Goal: Task Accomplishment & Management: Manage account settings

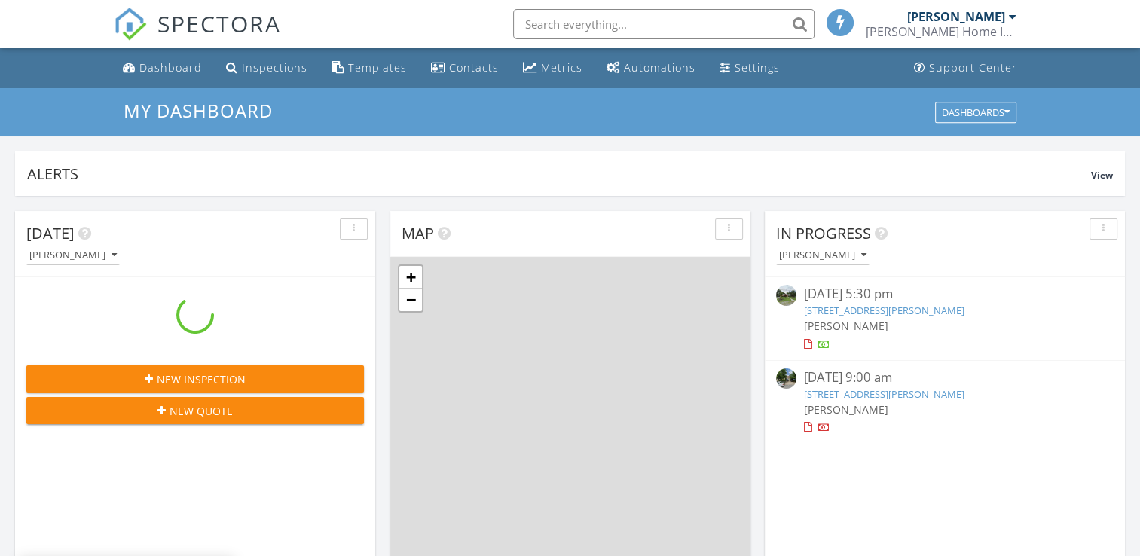
scroll to position [1395, 1164]
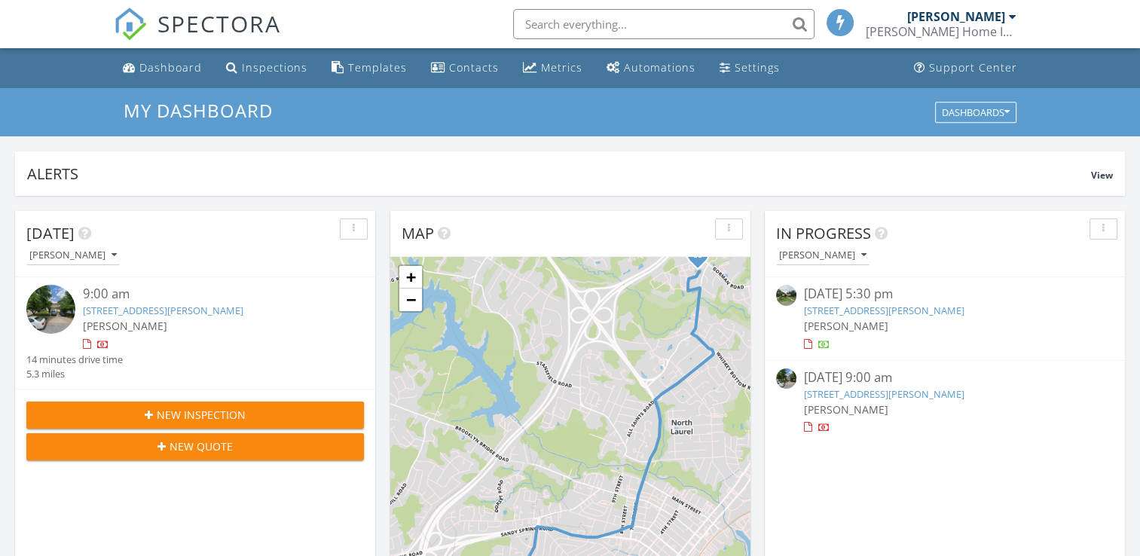
click at [843, 390] on link "14516 Mayfair Dr, Laurel, MD 20707" at bounding box center [884, 394] width 161 height 14
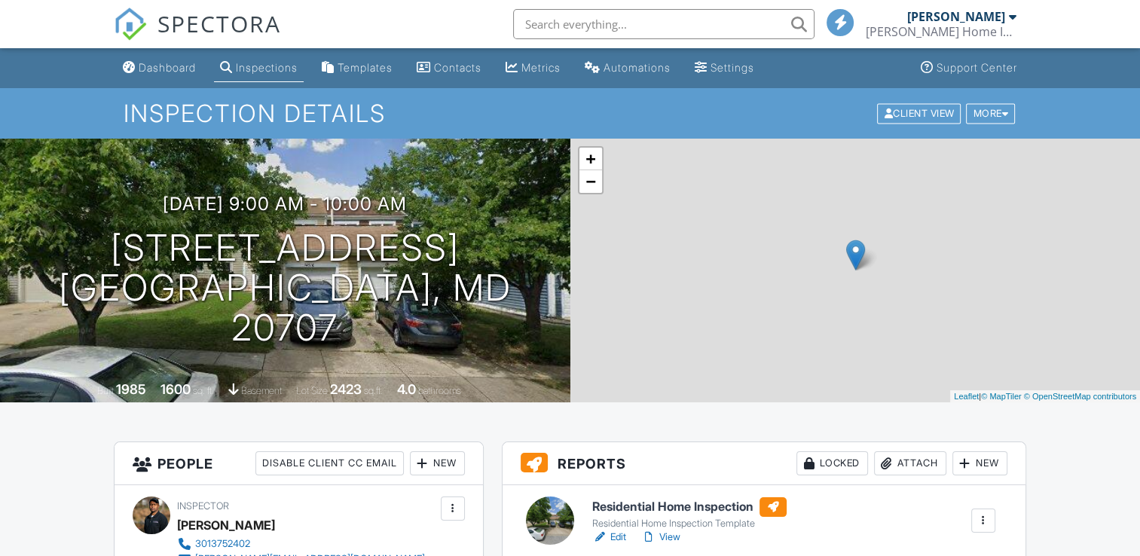
scroll to position [377, 0]
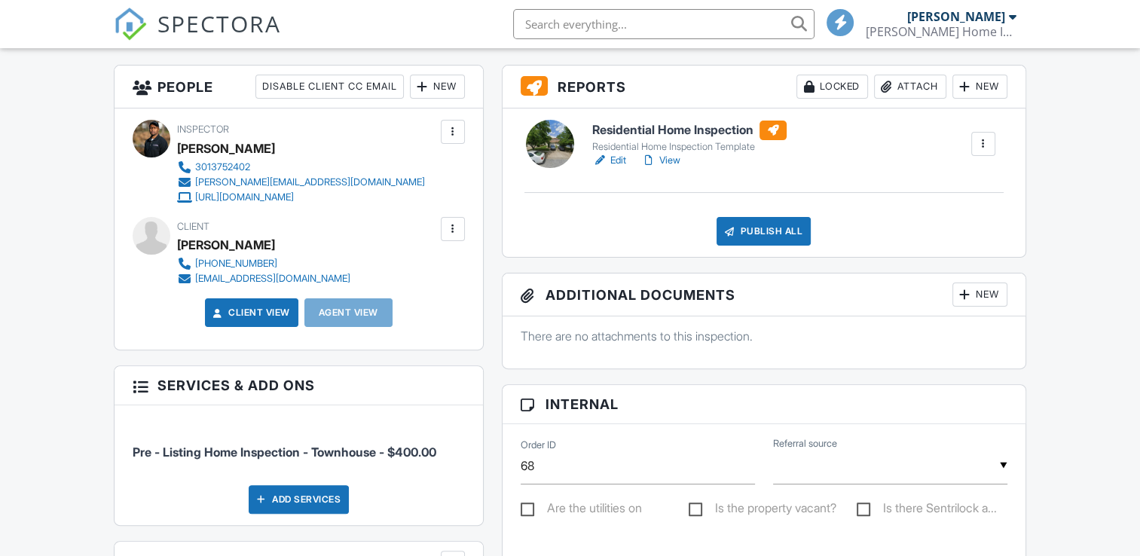
click at [452, 180] on div "Inspector Louis Snead 3013752402 louis@sneadhomeinspections.com https://www.sne…" at bounding box center [337, 162] width 320 height 84
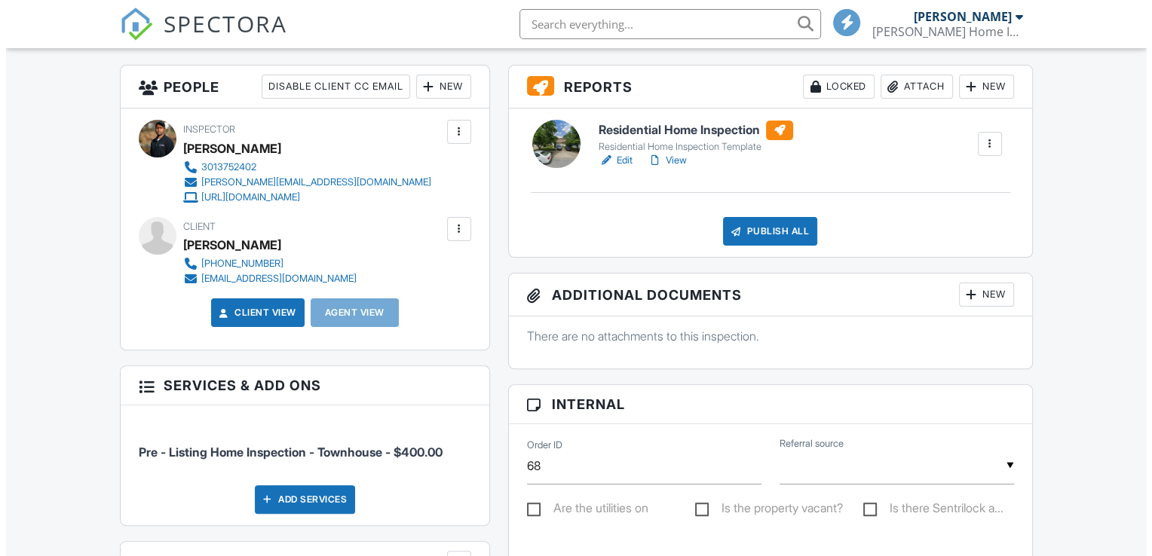
scroll to position [754, 0]
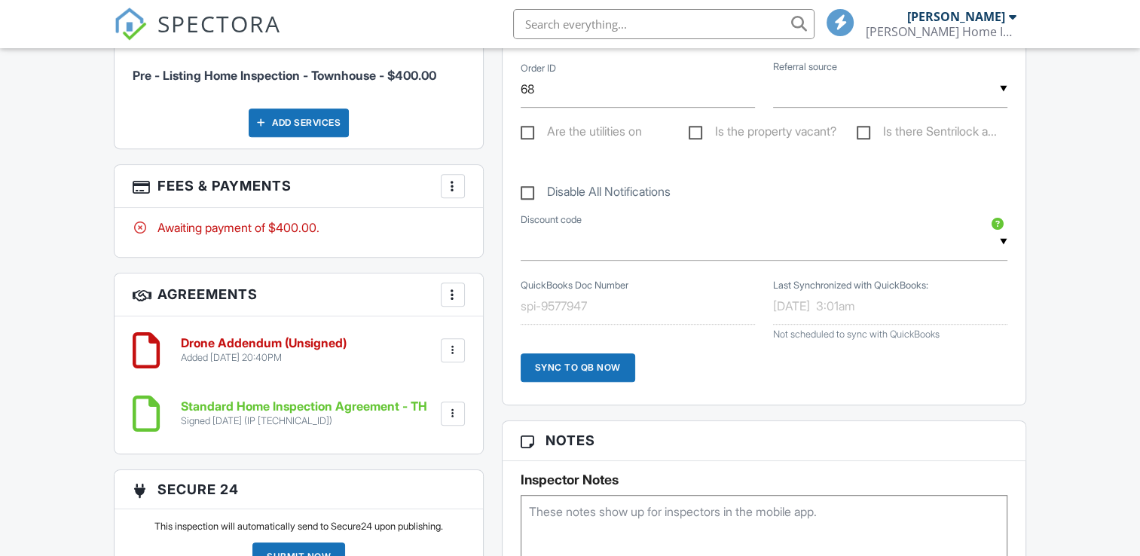
click at [449, 180] on div at bounding box center [452, 186] width 15 height 15
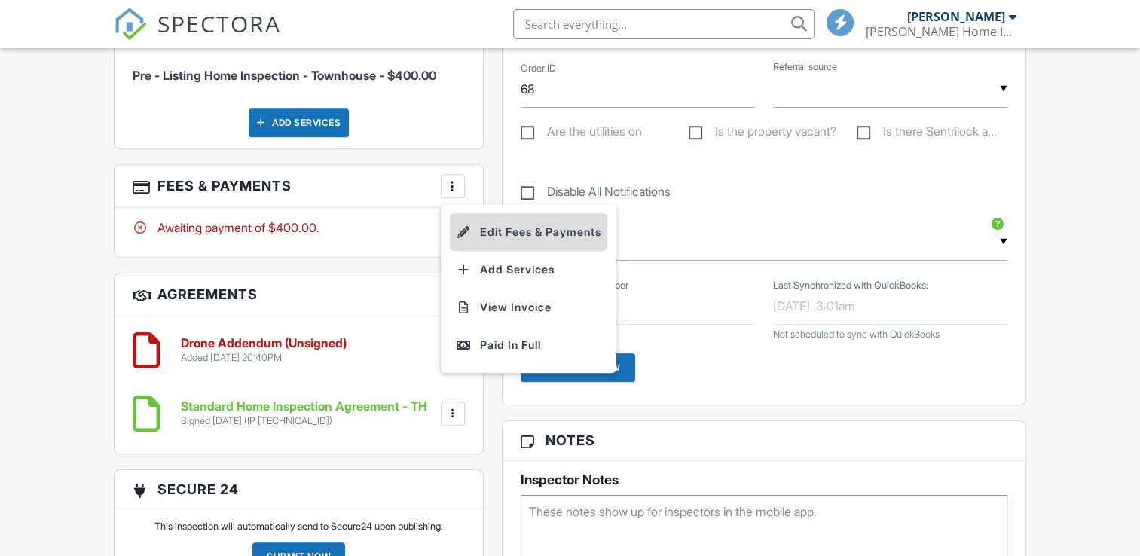
click at [507, 237] on li "Edit Fees & Payments" at bounding box center [529, 232] width 158 height 38
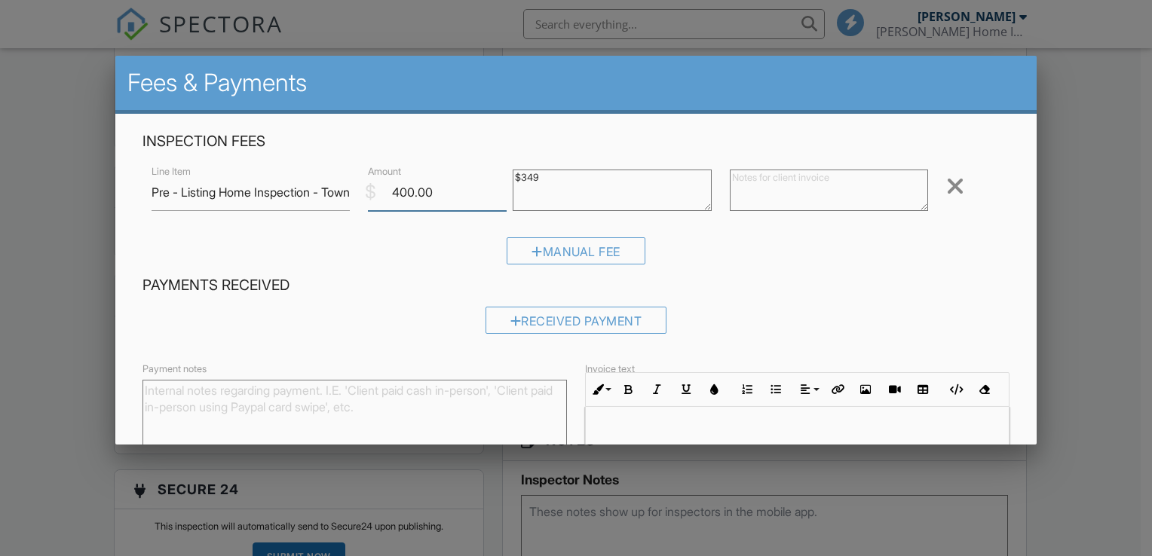
click at [458, 191] on input "400.00" at bounding box center [437, 192] width 139 height 37
type input "4"
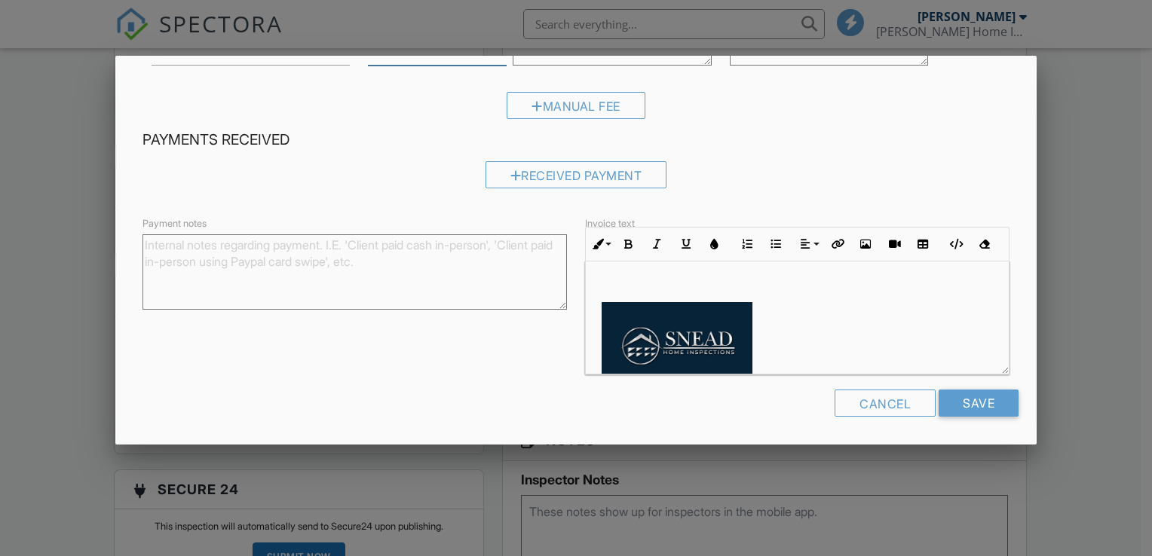
scroll to position [251, 0]
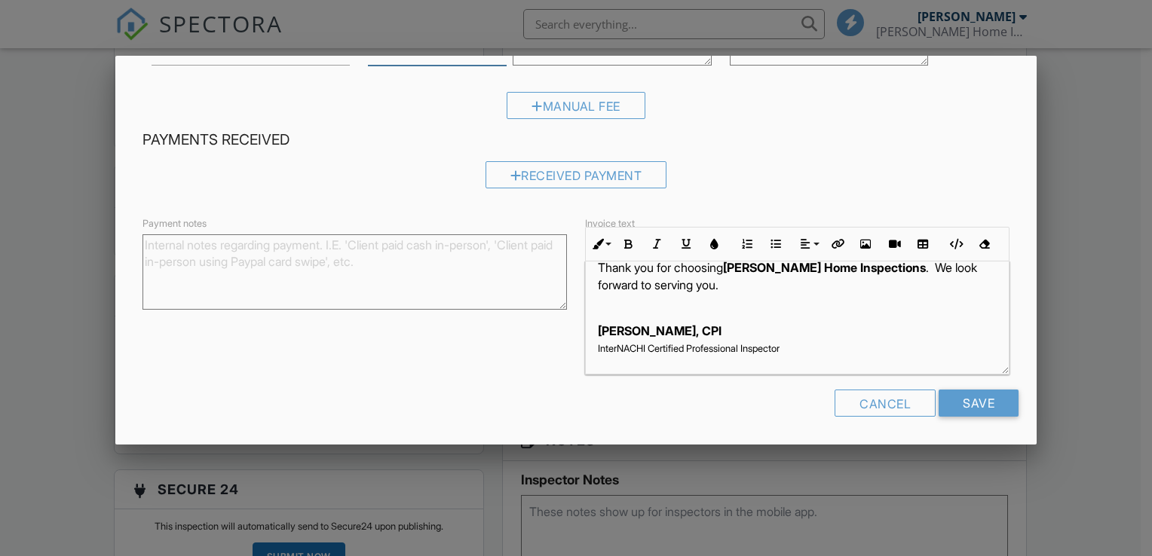
type input "349.00"
click at [965, 409] on input "Save" at bounding box center [978, 403] width 80 height 27
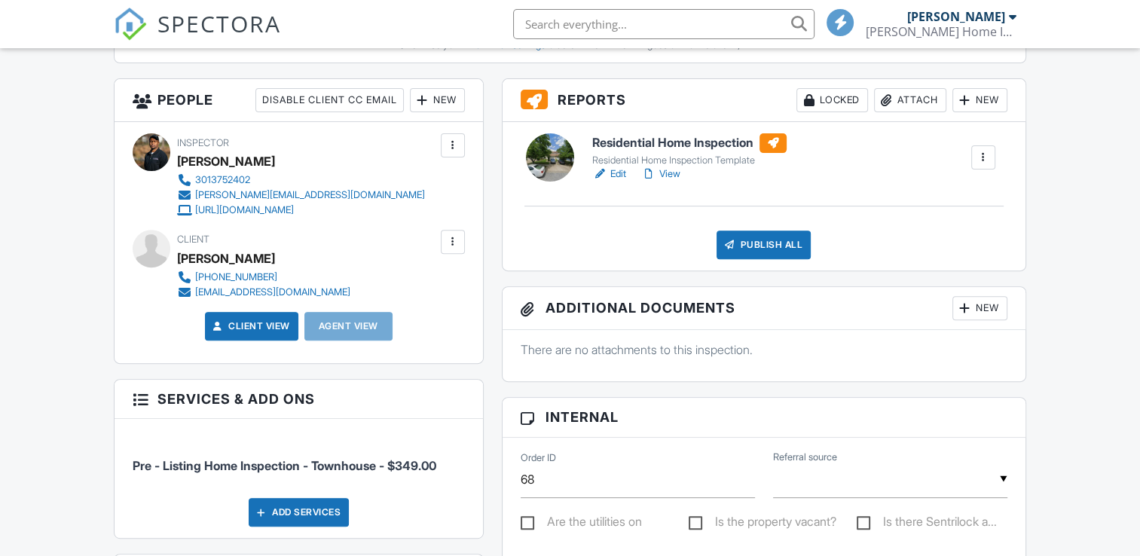
scroll to position [377, 0]
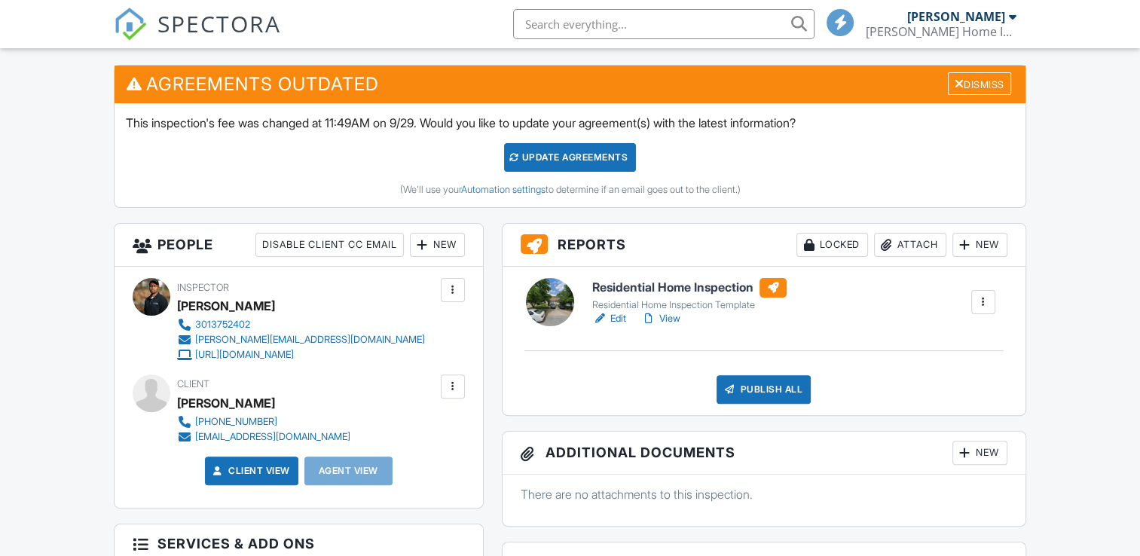
click at [566, 155] on div "Update Agreements" at bounding box center [570, 157] width 132 height 29
